Goal: Task Accomplishment & Management: Manage account settings

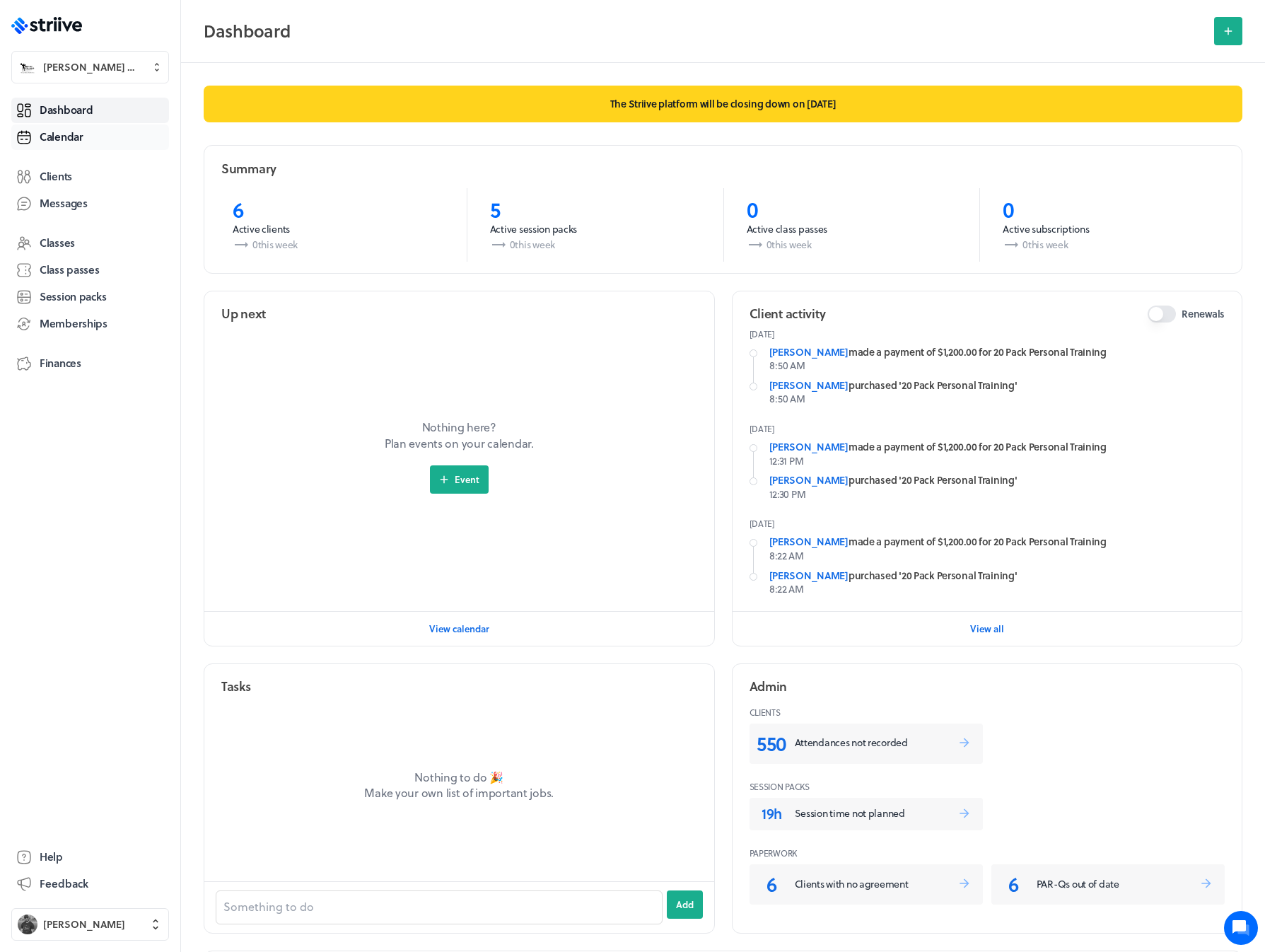
click at [54, 138] on span "Calendar" at bounding box center [61, 137] width 44 height 15
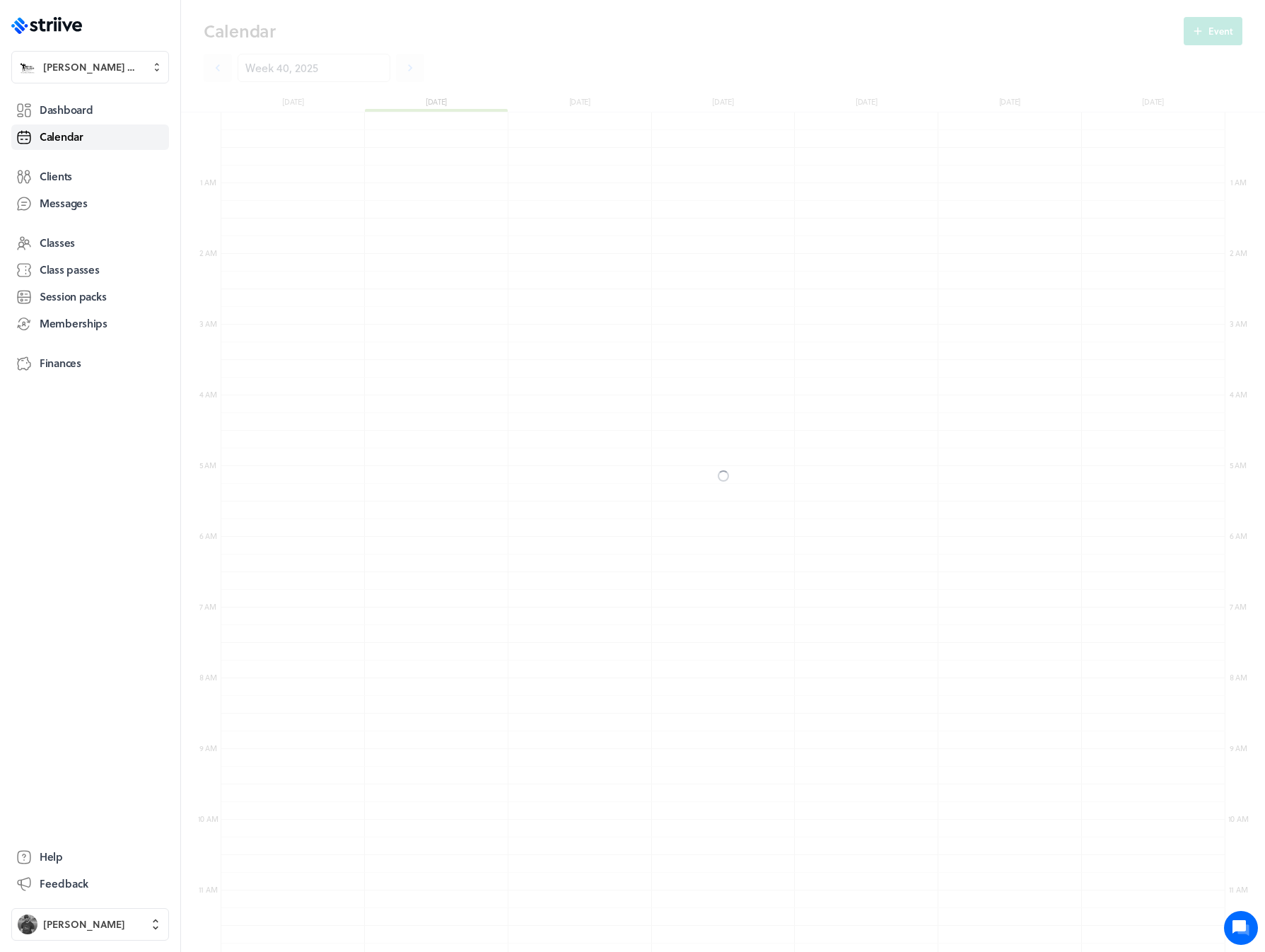
scroll to position [1698, 1005]
click at [403, 70] on icon at bounding box center [410, 67] width 14 height 14
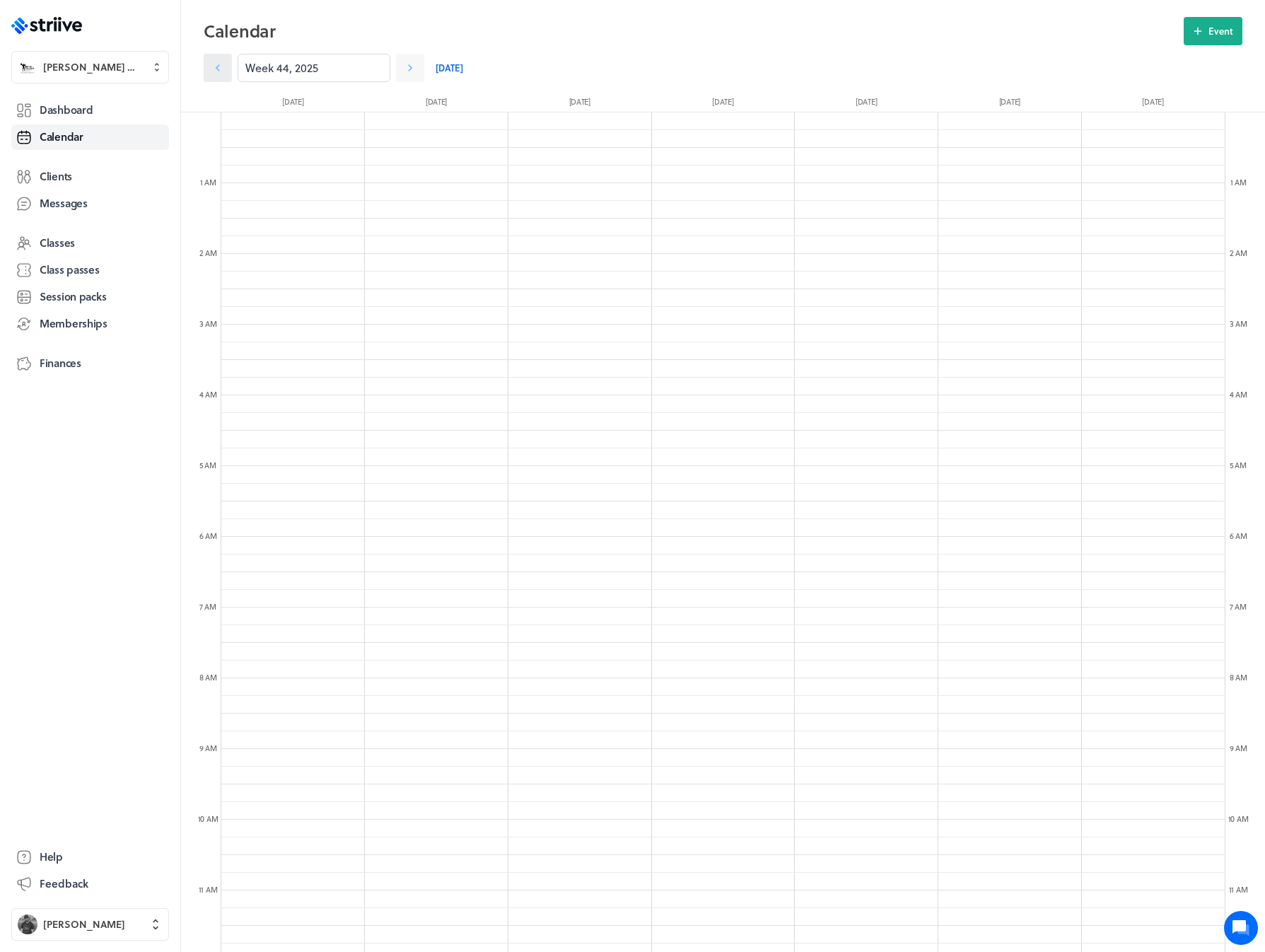
click at [207, 67] on link at bounding box center [217, 67] width 28 height 28
click at [216, 70] on icon at bounding box center [218, 67] width 14 height 14
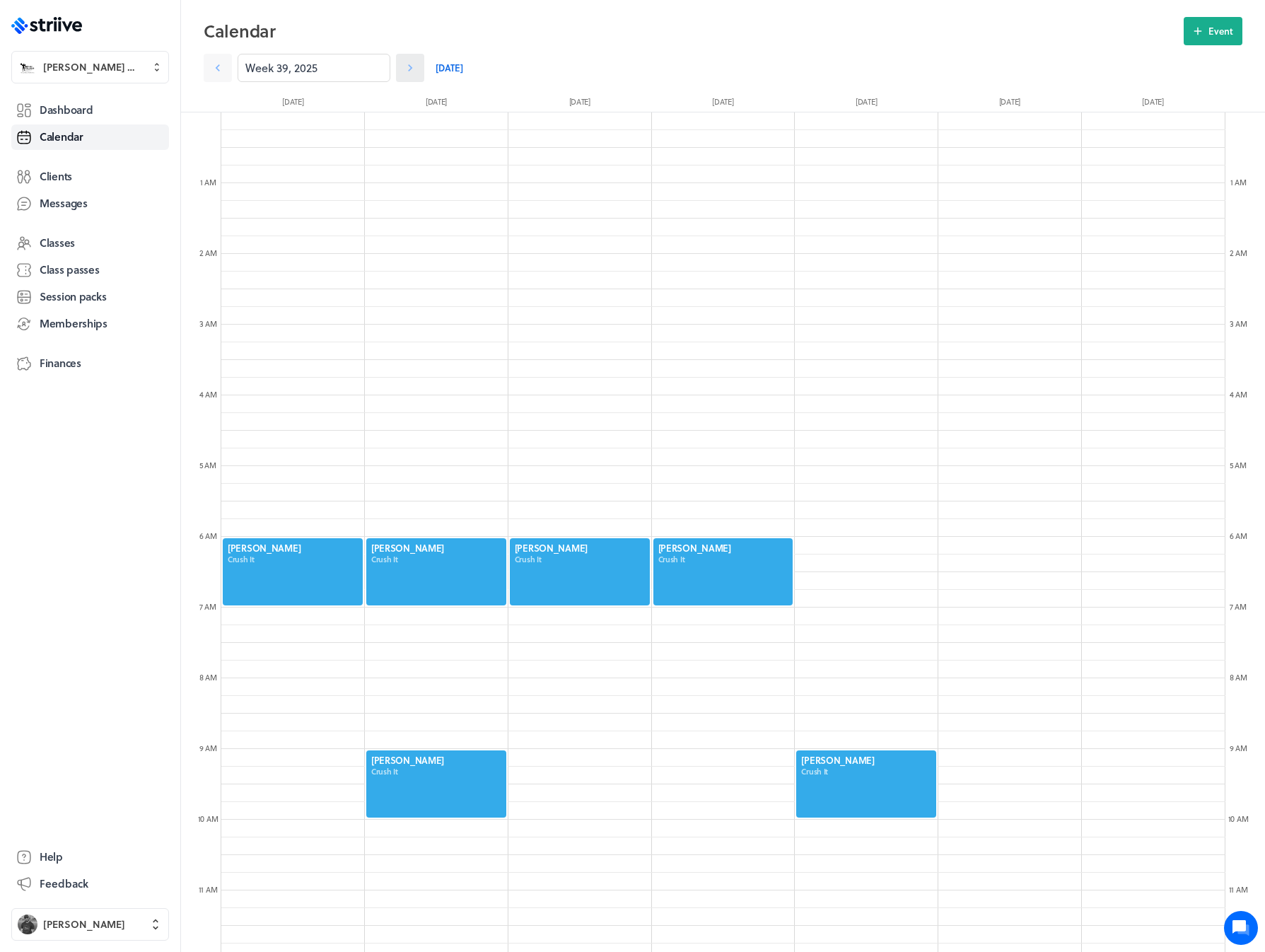
click at [403, 65] on icon at bounding box center [410, 67] width 14 height 14
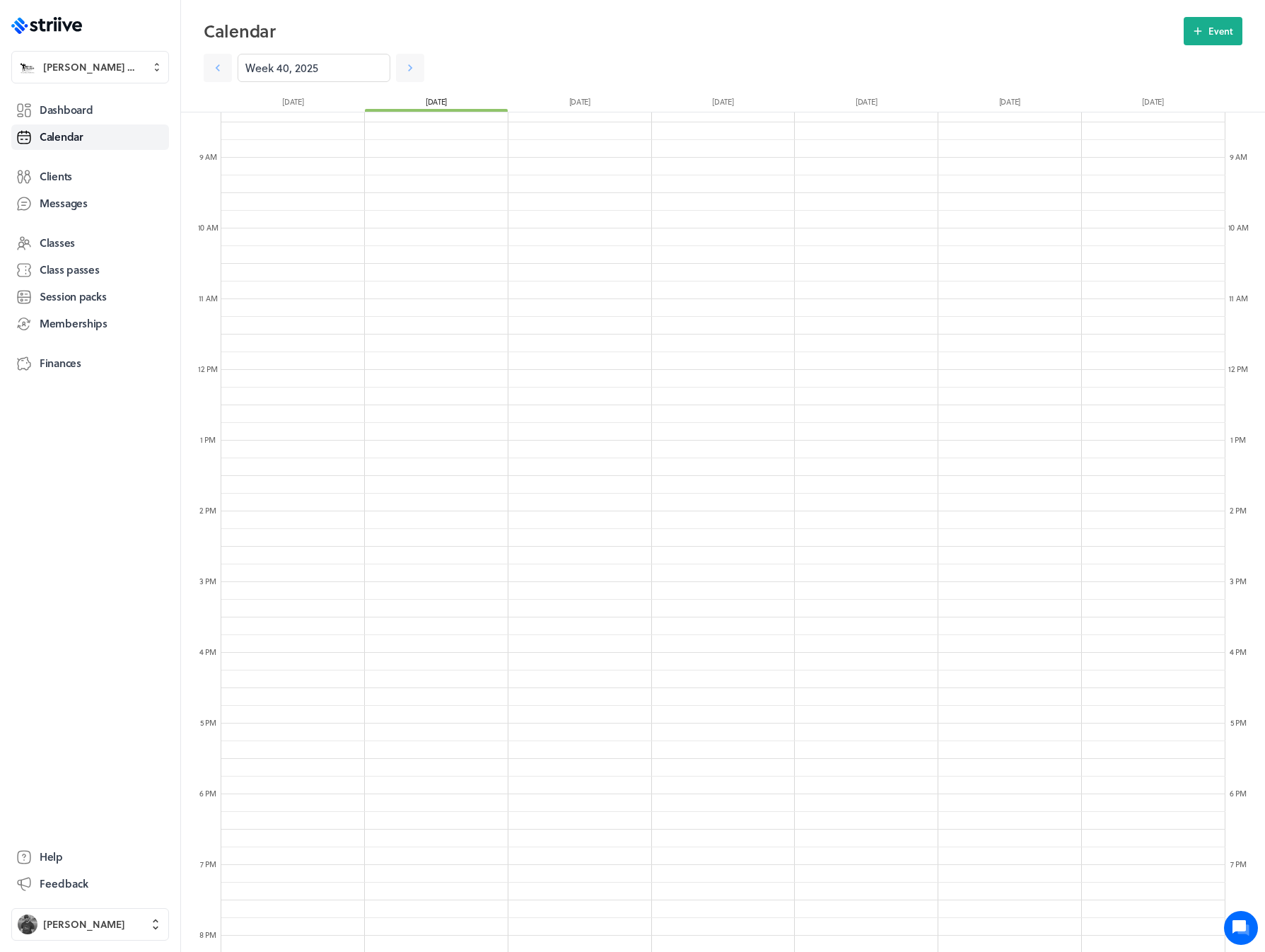
scroll to position [592, 0]
click at [54, 163] on div "Dashboard Calendar Clients Messages Classes Class passes Session packs Membersh…" at bounding box center [90, 461] width 157 height 733
click at [54, 166] on link "Clients" at bounding box center [90, 177] width 157 height 26
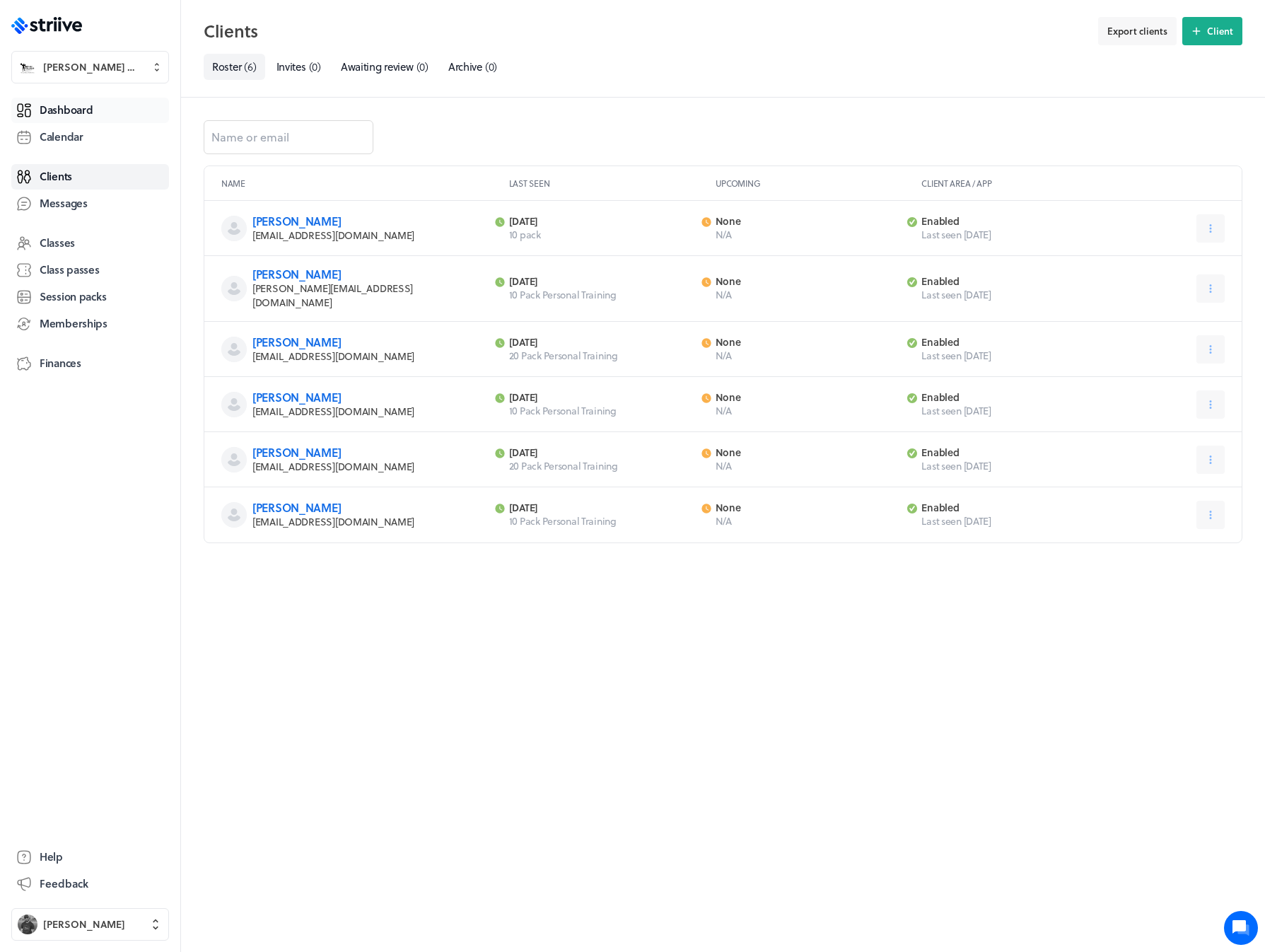
click at [64, 114] on span "Dashboard" at bounding box center [66, 110] width 53 height 15
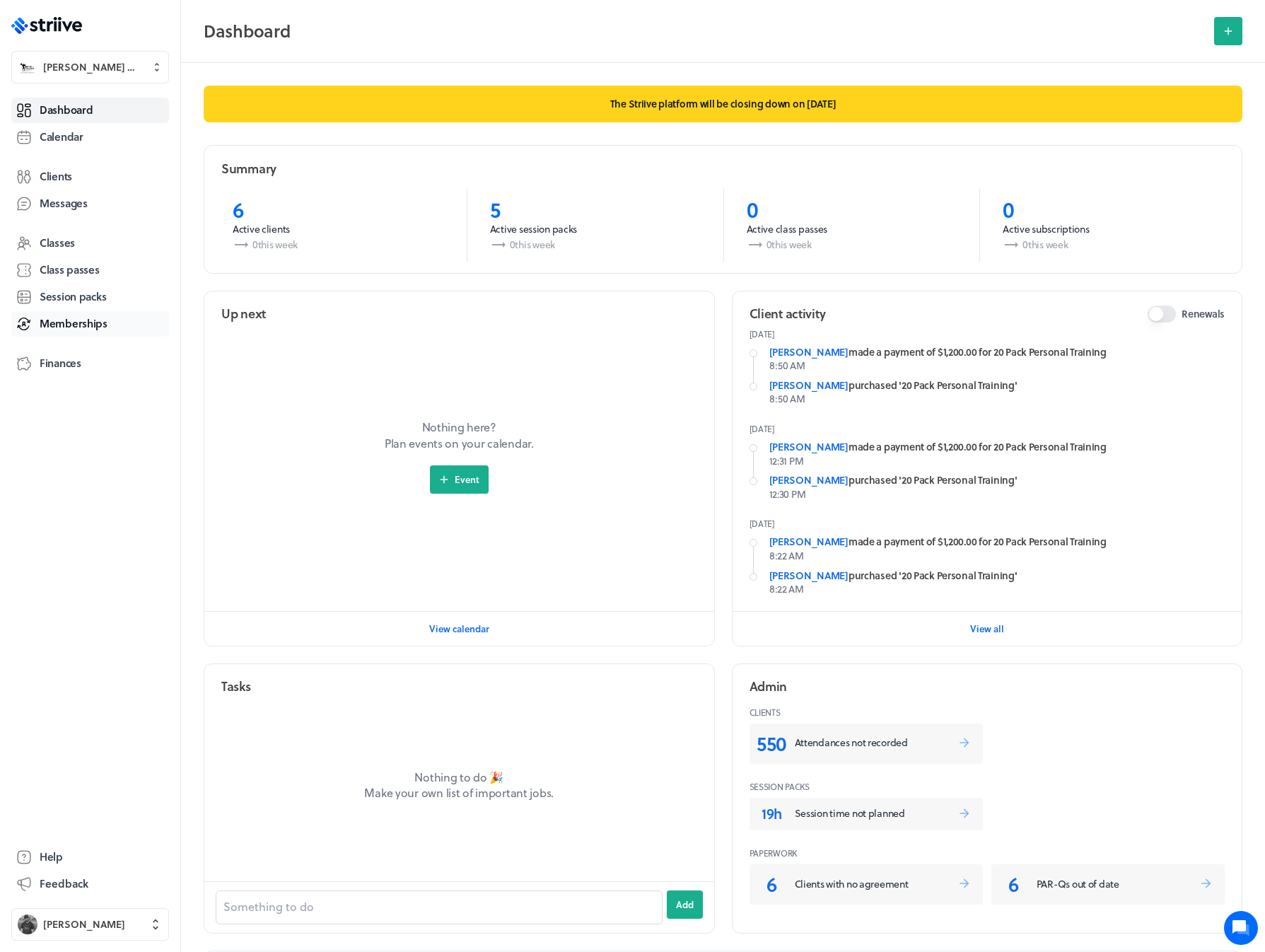
click at [75, 322] on span "Memberships" at bounding box center [73, 324] width 68 height 15
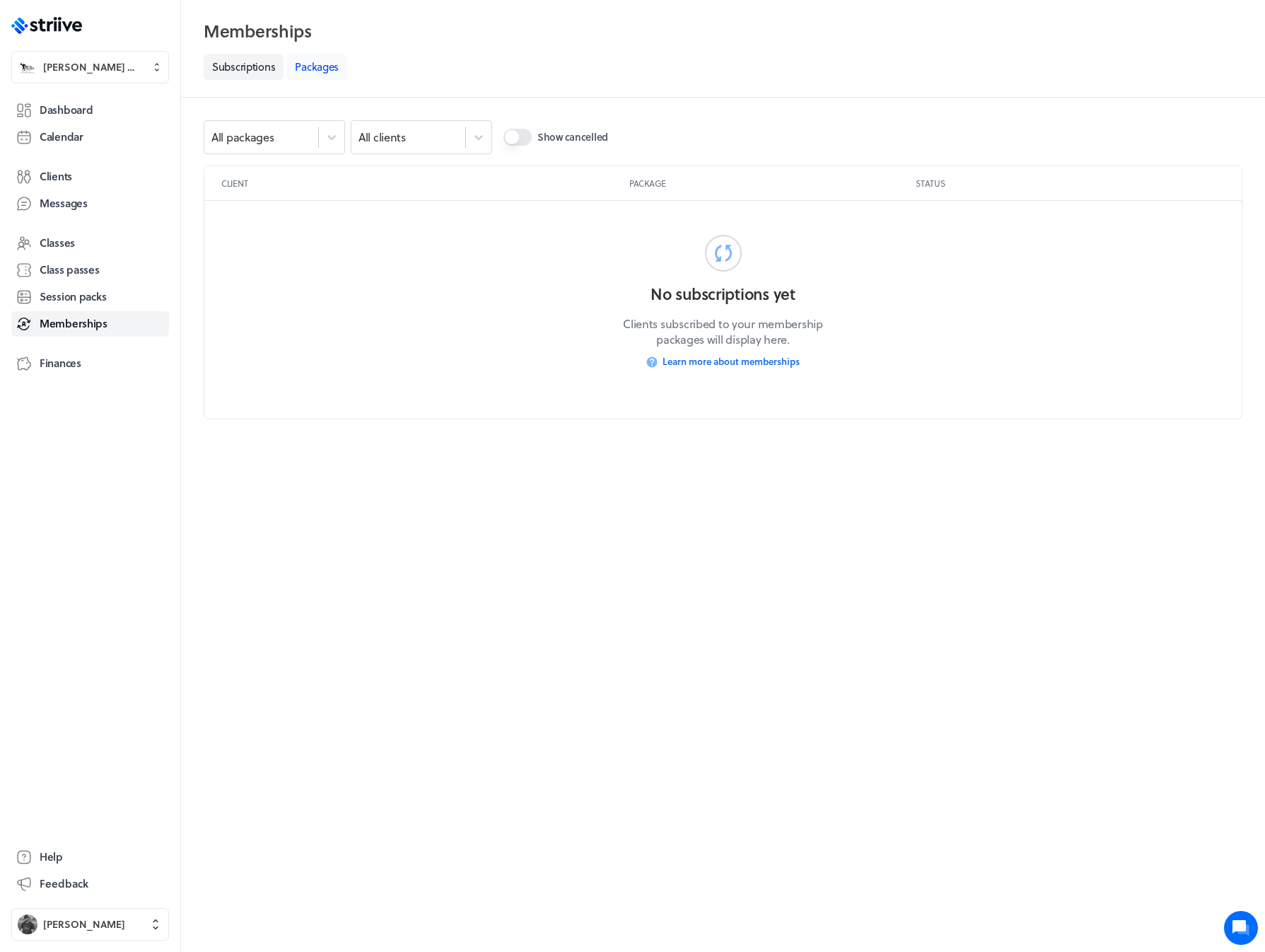
click at [309, 67] on link "Packages" at bounding box center [317, 67] width 61 height 26
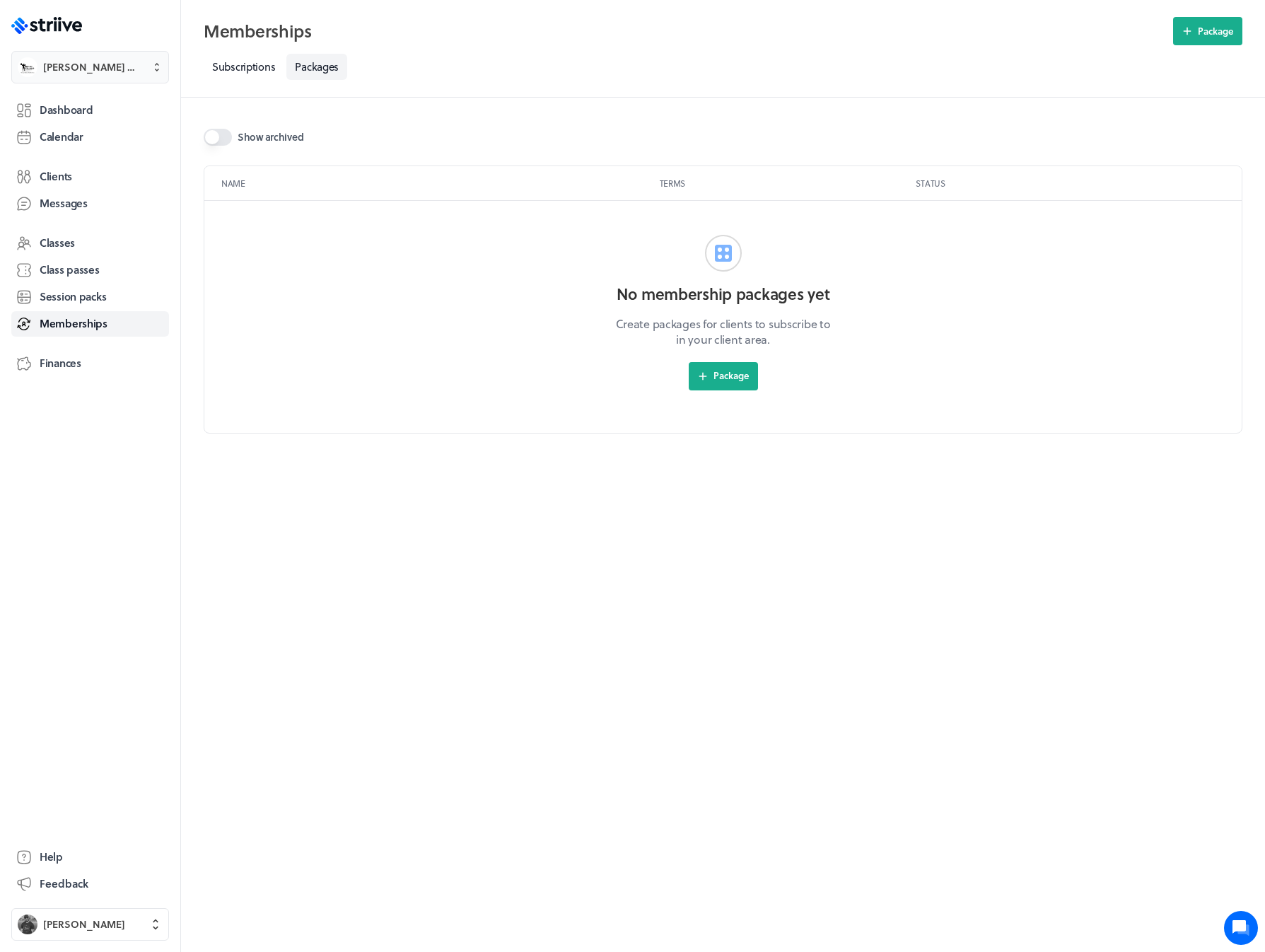
click at [98, 66] on span "Reiman Wellness" at bounding box center [93, 67] width 100 height 14
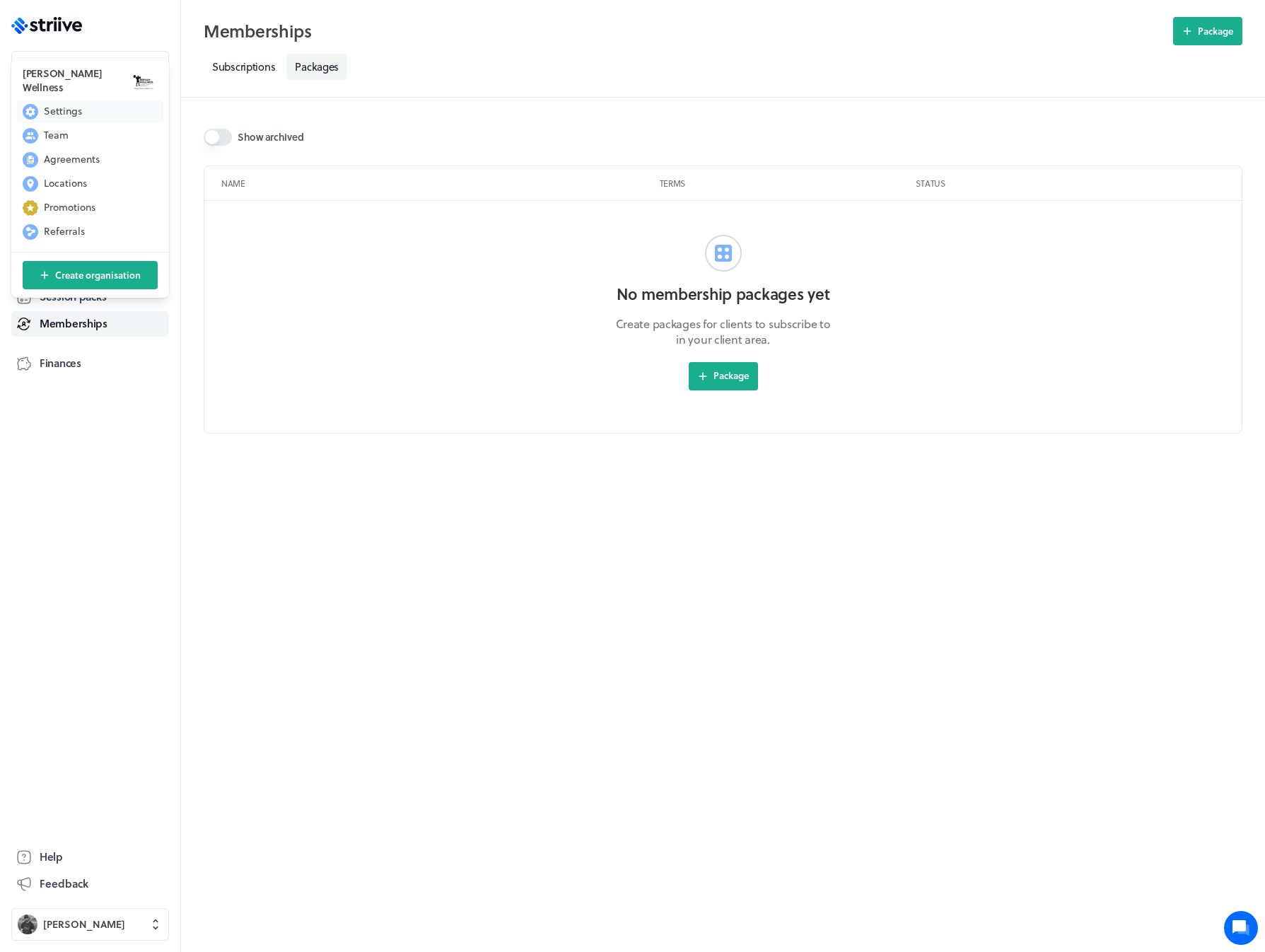
click at [74, 116] on span "Settings" at bounding box center [63, 110] width 38 height 14
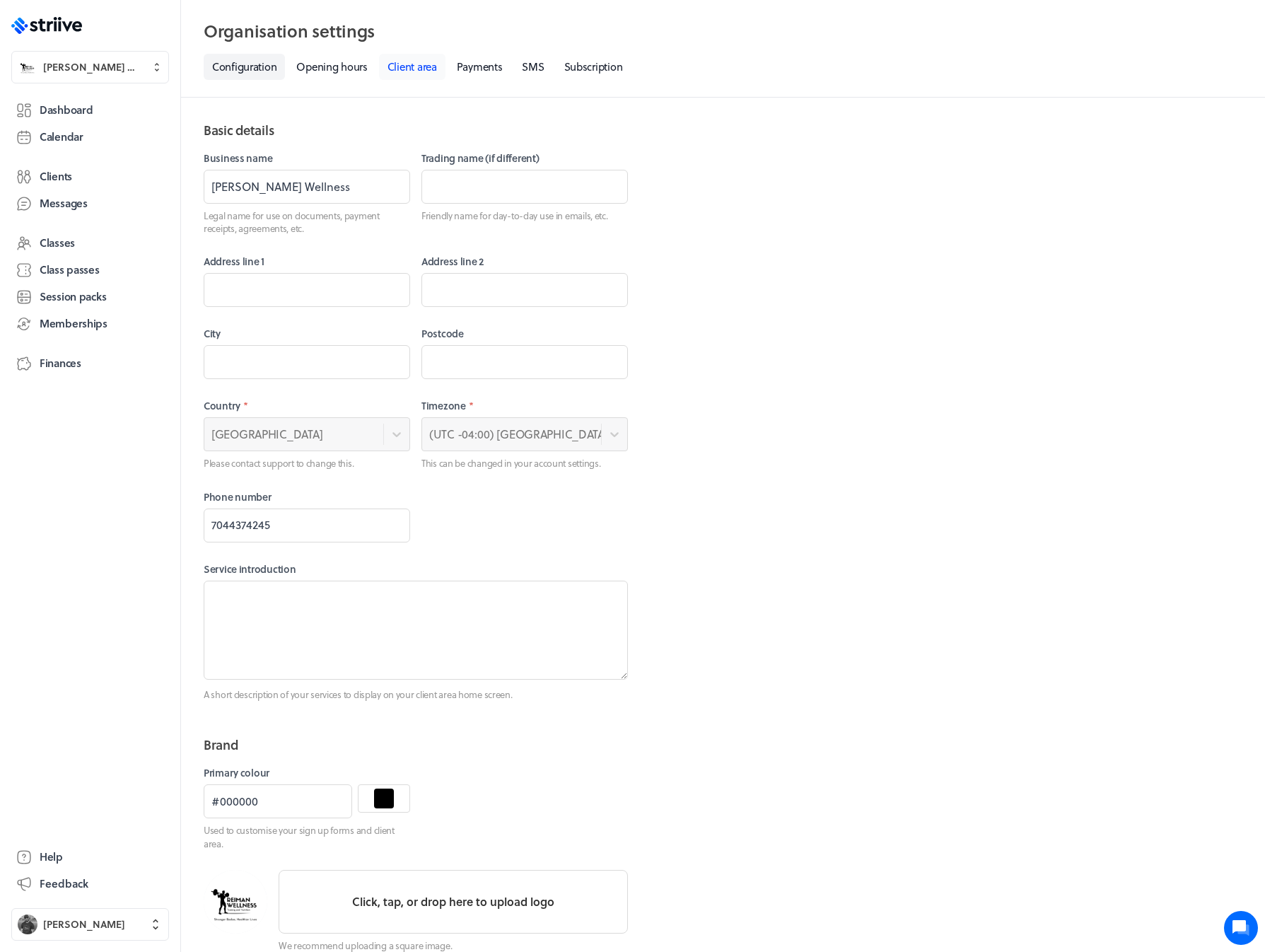
click at [429, 61] on link "Client area" at bounding box center [412, 67] width 67 height 26
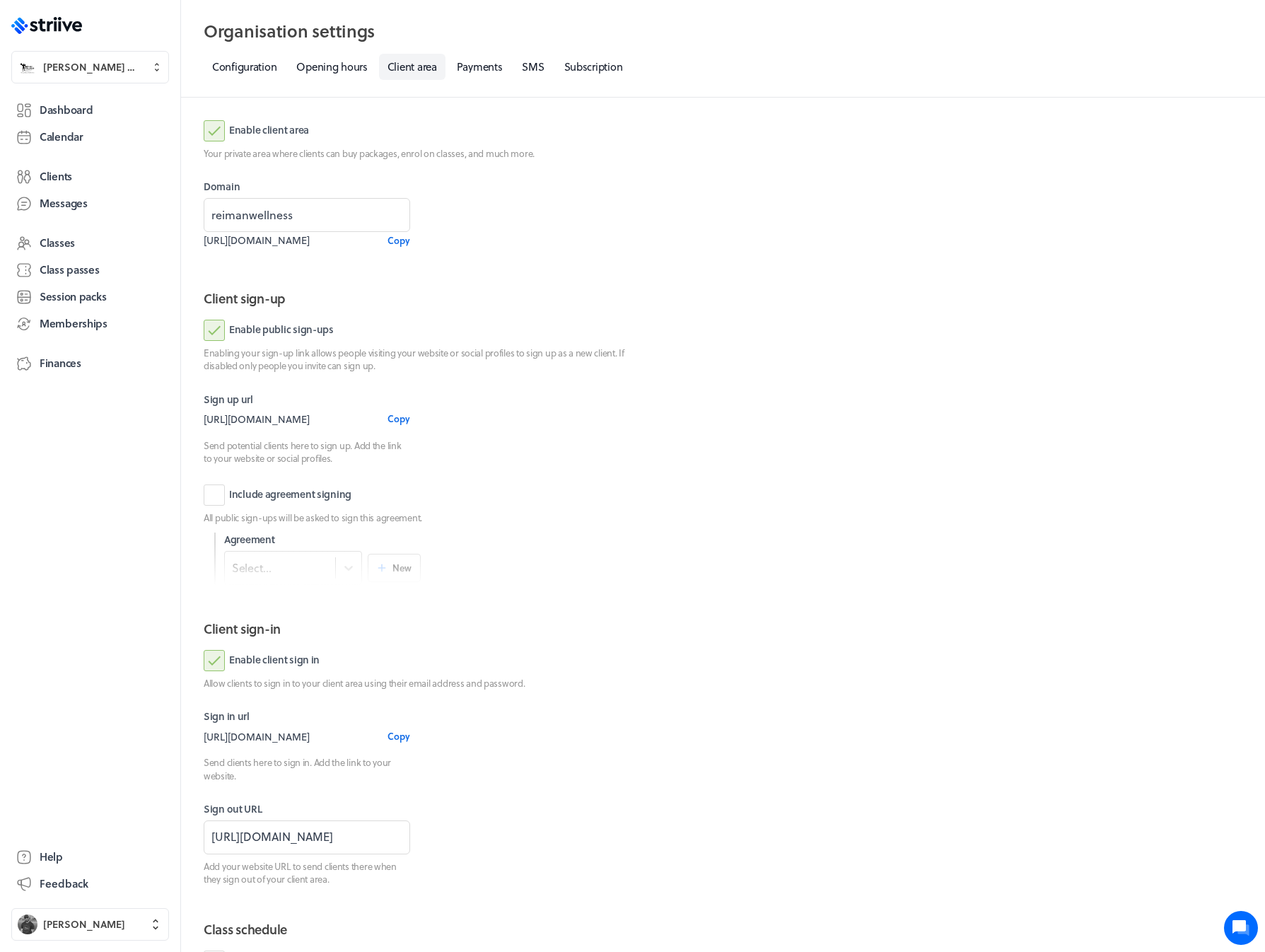
click at [213, 129] on label "Enable client area" at bounding box center [256, 131] width 105 height 21
click at [0, 0] on input "Enable client area" at bounding box center [0, 0] width 0 height 0
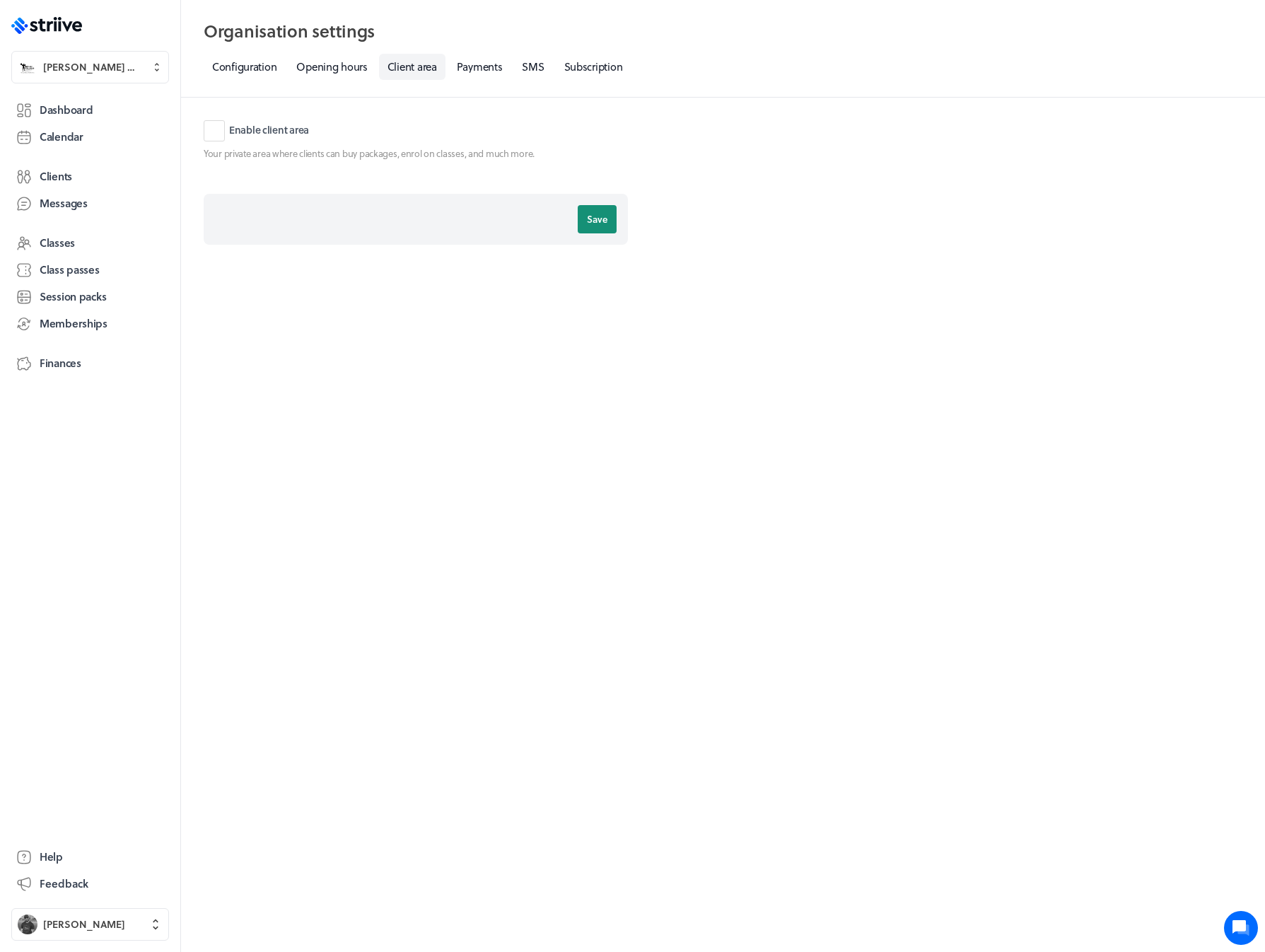
click at [596, 216] on span "Save" at bounding box center [597, 219] width 20 height 13
click at [58, 925] on span "Josh Reiman" at bounding box center [84, 925] width 82 height 14
click at [69, 921] on button "Sign out" at bounding box center [90, 914] width 147 height 23
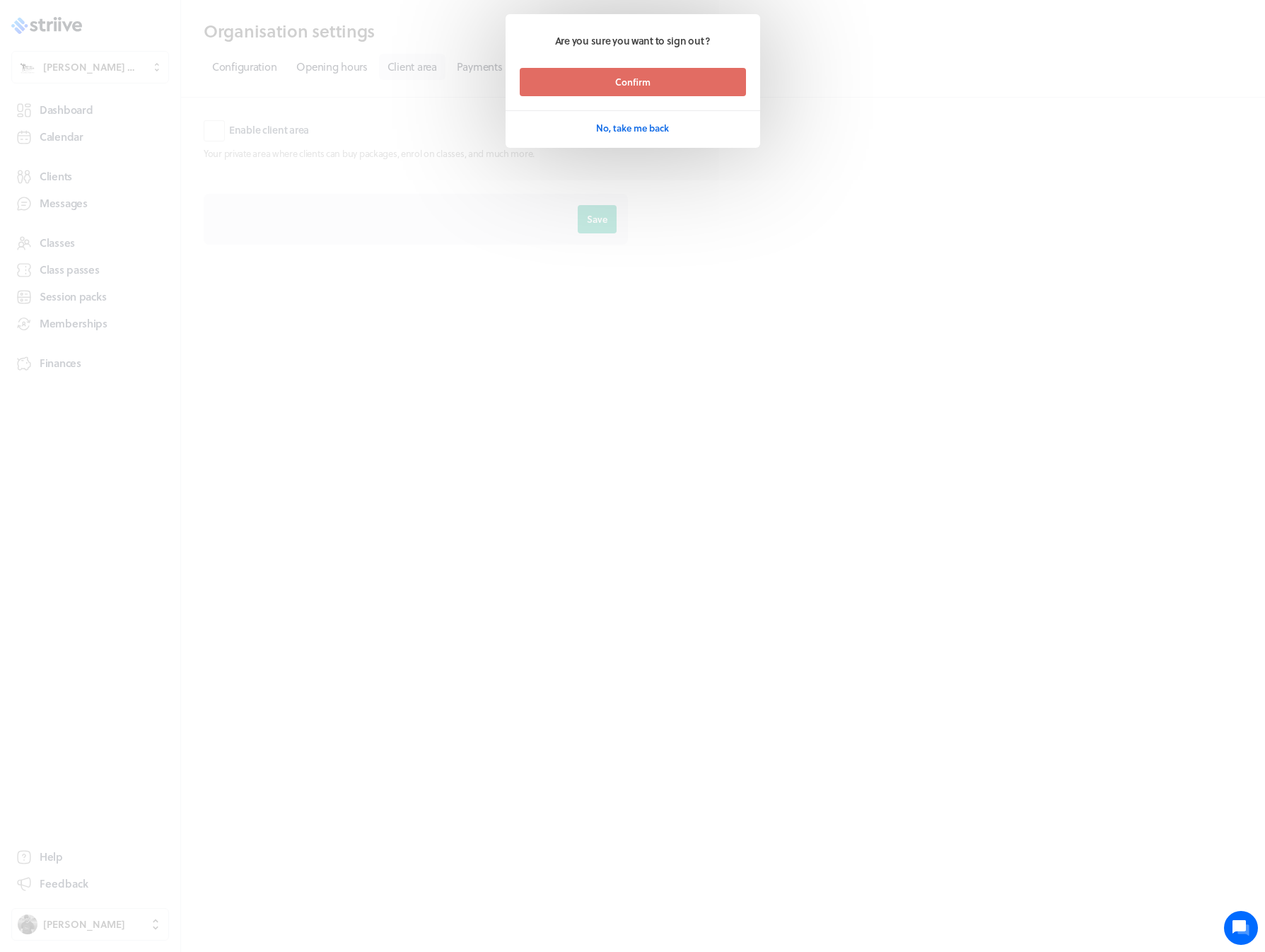
click at [596, 79] on button "Confirm" at bounding box center [632, 82] width 226 height 28
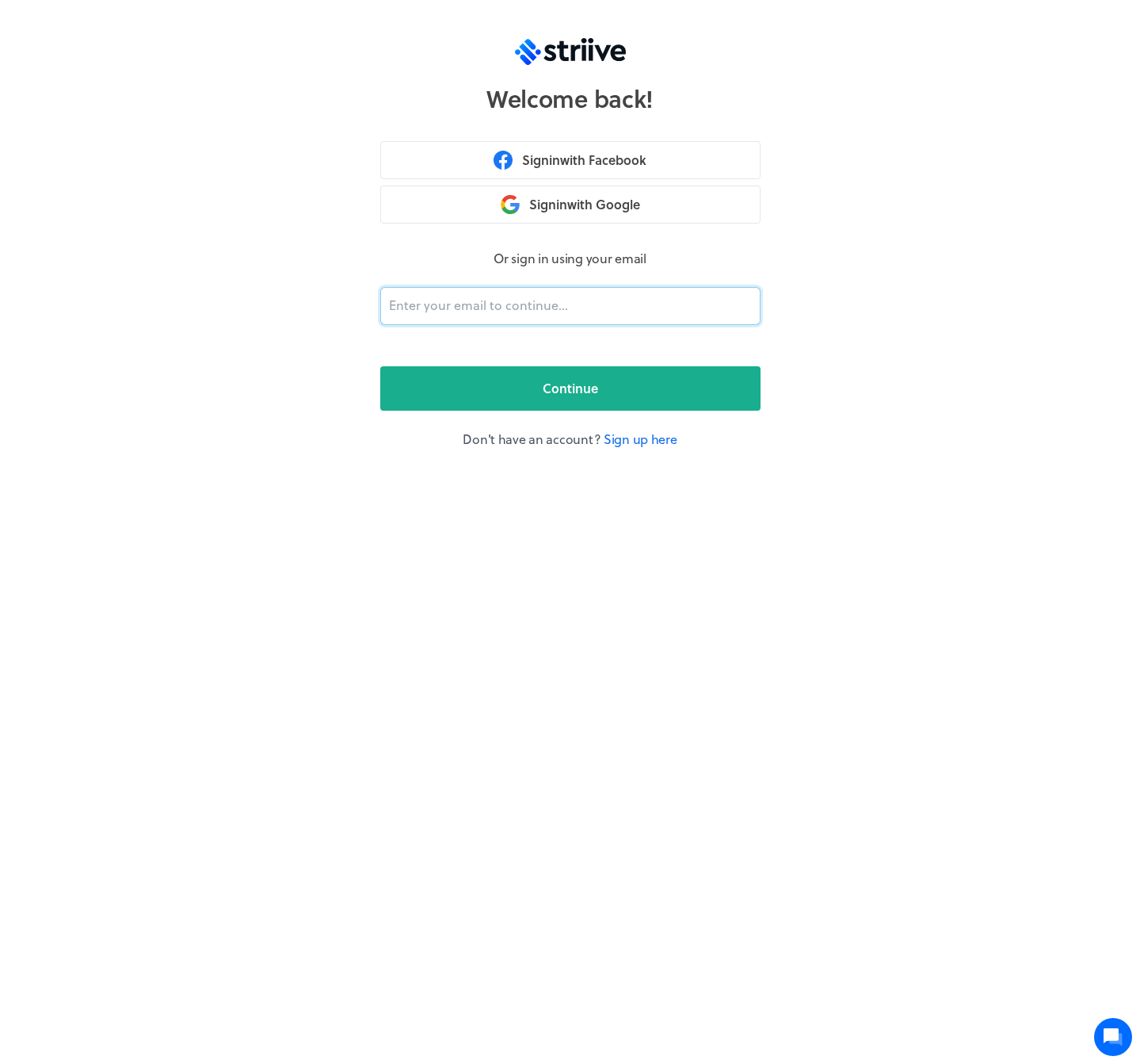
click at [498, 299] on input "email" at bounding box center [570, 305] width 381 height 38
type input "[PERSON_NAME][EMAIL_ADDRESS][DOMAIN_NAME]"
